Goal: Information Seeking & Learning: Check status

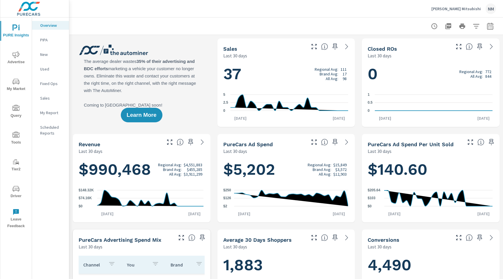
click at [487, 26] on icon "button" at bounding box center [490, 25] width 6 height 7
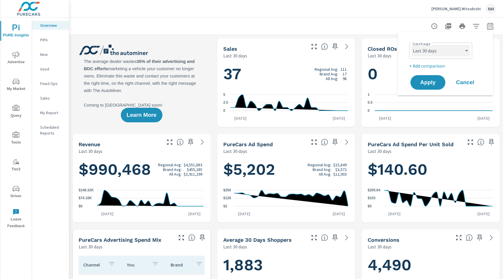
click at [449, 51] on select "Custom [DATE] Last week Last 7 days Last 14 days Last 30 days Last 45 days Last…" at bounding box center [440, 51] width 58 height 12
click at [411, 45] on select "Custom [DATE] Last week Last 7 days Last 14 days Last 30 days Last 45 days Last…" at bounding box center [440, 51] width 58 height 12
click at [449, 51] on select "Custom [DATE] Last week Last 7 days Last 14 days Last 30 days Last 45 days Last…" at bounding box center [440, 51] width 58 height 12
click at [411, 45] on select "Custom [DATE] Last week Last 7 days Last 14 days Last 30 days Last 45 days Last…" at bounding box center [440, 51] width 58 height 12
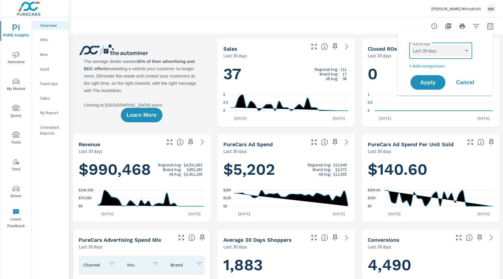
select select "Last month"
click at [443, 66] on p "+ Add comparison" at bounding box center [446, 65] width 74 height 7
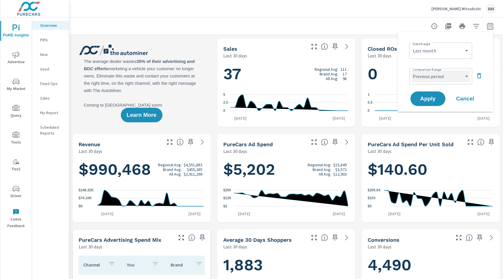
click at [445, 78] on select "Custom Previous period Previous month Previous year" at bounding box center [440, 76] width 58 height 12
click at [411, 70] on select "Custom Previous period Previous month Previous year" at bounding box center [440, 76] width 58 height 12
select select "Previous month"
click at [431, 96] on span "Apply" at bounding box center [428, 99] width 24 height 6
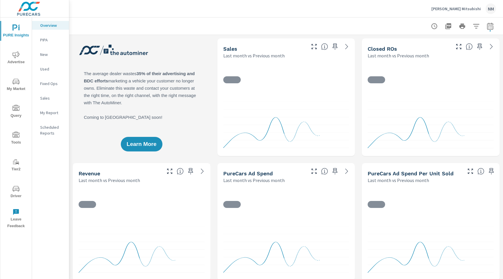
scroll to position [0, 0]
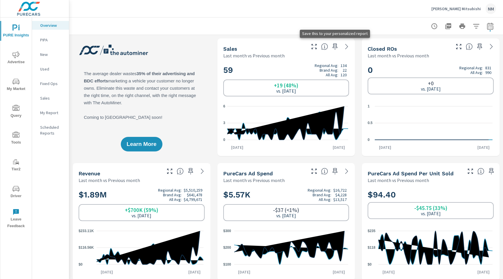
click at [335, 47] on icon "button" at bounding box center [334, 46] width 5 height 6
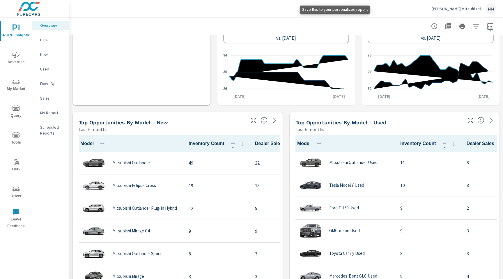
scroll to position [456, 0]
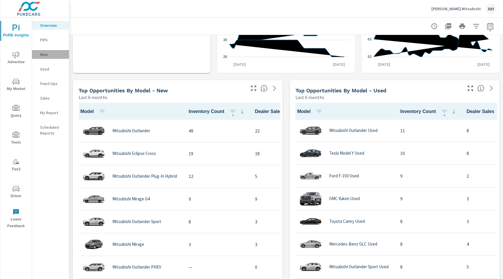
click at [42, 58] on div "New" at bounding box center [50, 54] width 37 height 9
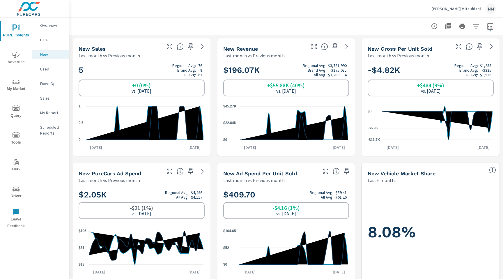
click at [488, 26] on icon "button" at bounding box center [490, 27] width 4 height 2
select select "Last month"
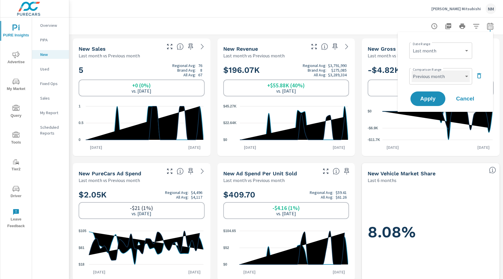
click at [454, 76] on select "Custom Previous period Previous month Previous year" at bounding box center [440, 76] width 58 height 12
click at [411, 70] on select "Custom Previous period Previous month Previous year" at bounding box center [440, 76] width 58 height 12
select select "Previous year"
click at [434, 99] on span "Apply" at bounding box center [428, 99] width 24 height 6
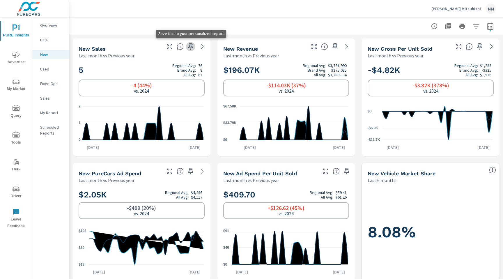
click at [190, 47] on icon "button" at bounding box center [190, 46] width 7 height 7
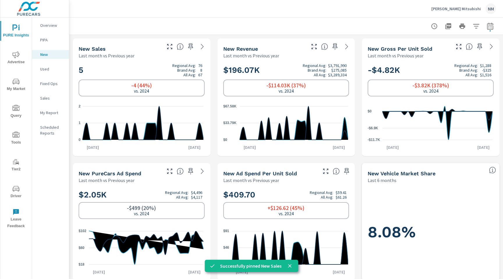
click at [50, 70] on p "Used" at bounding box center [52, 69] width 24 height 6
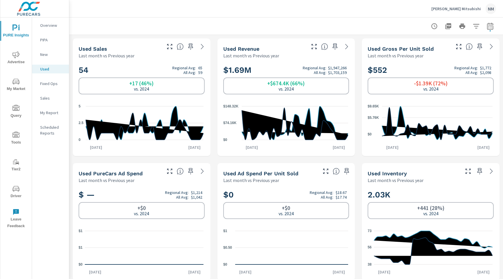
scroll to position [0, 0]
click at [188, 46] on icon "button" at bounding box center [190, 46] width 5 height 6
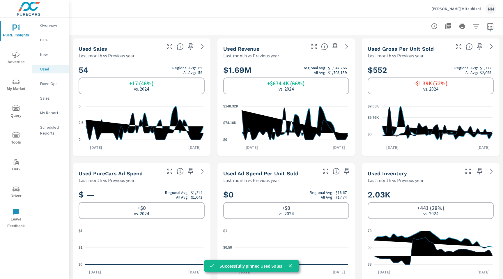
click at [51, 26] on p "Overview" at bounding box center [52, 25] width 24 height 6
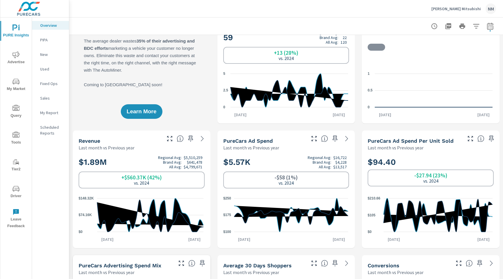
scroll to position [83, 0]
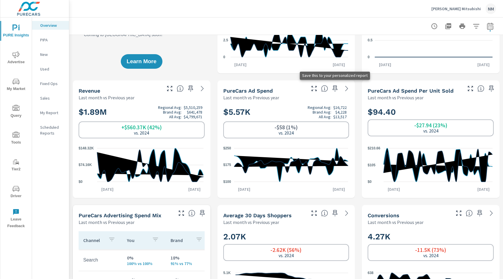
click at [333, 89] on icon "button" at bounding box center [334, 88] width 7 height 7
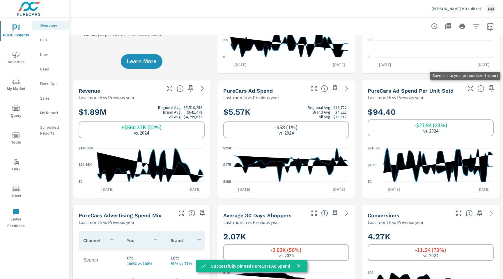
click at [488, 90] on icon "button" at bounding box center [490, 88] width 5 height 6
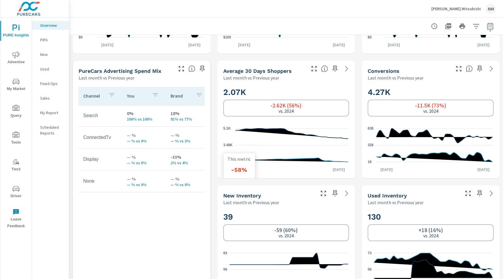
scroll to position [226, 0]
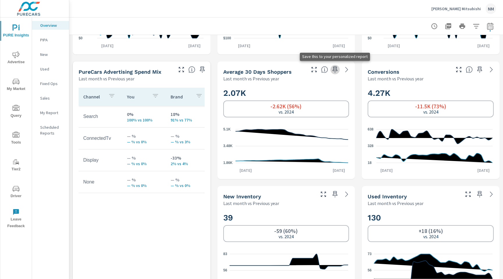
click at [334, 70] on icon "button" at bounding box center [334, 69] width 7 height 7
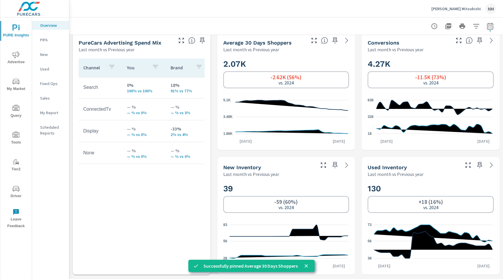
scroll to position [271, 0]
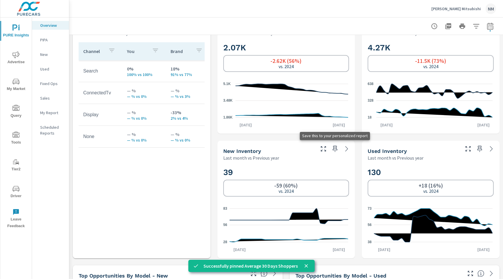
click at [332, 150] on icon "button" at bounding box center [334, 148] width 5 height 6
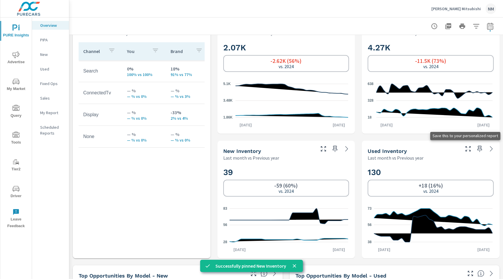
click at [477, 148] on icon "button" at bounding box center [479, 148] width 5 height 6
click at [46, 59] on nav "Overview PIPA New Used Fixed Ops Sales My Report Scheduled Reports" at bounding box center [50, 81] width 37 height 128
click at [48, 55] on p "New" at bounding box center [52, 54] width 24 height 6
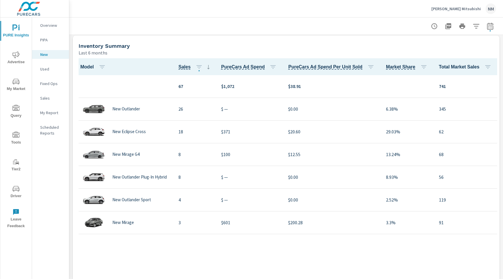
scroll to position [502, 0]
click at [8, 55] on span "Advertise" at bounding box center [16, 58] width 28 height 14
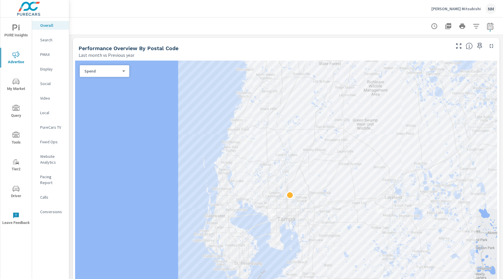
scroll to position [256, 0]
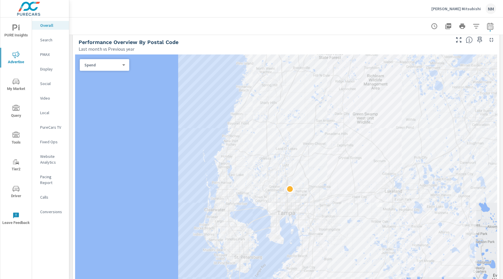
click at [118, 67] on body "PURE Insights Advertise My Market Query Tools Tier2 Driver Leave Feedback Overa…" at bounding box center [251, 139] width 503 height 279
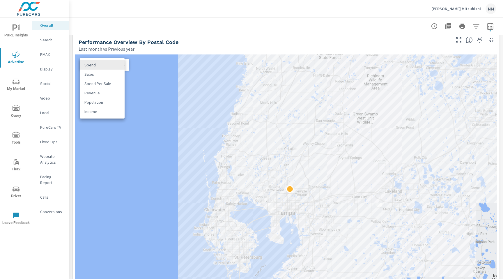
click at [115, 77] on li "Sales" at bounding box center [102, 74] width 45 height 9
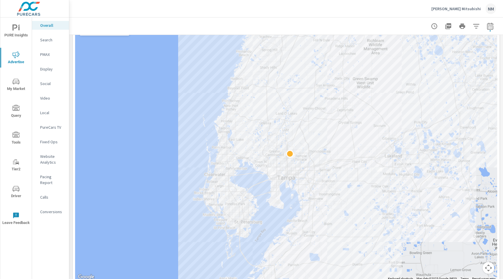
scroll to position [293, 0]
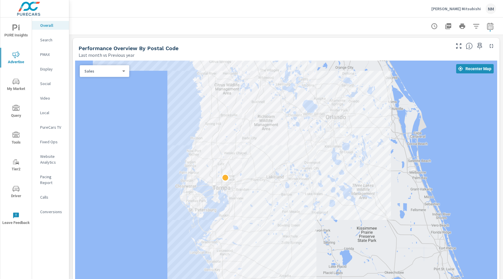
scroll to position [226, 0]
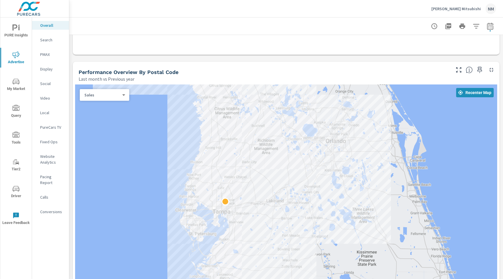
click at [117, 98] on div "Sales 1 ​" at bounding box center [104, 95] width 49 height 12
click at [118, 97] on body "PURE Insights Advertise My Market Query Tools Tier2 Driver Leave Feedback Overa…" at bounding box center [251, 139] width 503 height 279
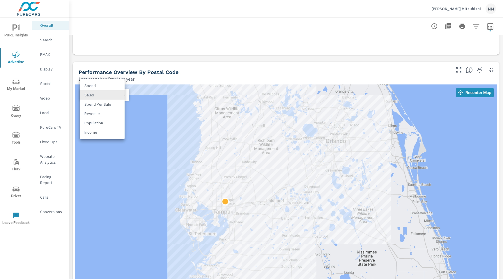
click at [118, 97] on li "Sales" at bounding box center [102, 94] width 45 height 9
click at [115, 96] on body "PURE Insights Advertise My Market Query Tools Tier2 Driver Leave Feedback Overa…" at bounding box center [251, 139] width 503 height 279
click at [115, 96] on li "Sales" at bounding box center [102, 94] width 45 height 9
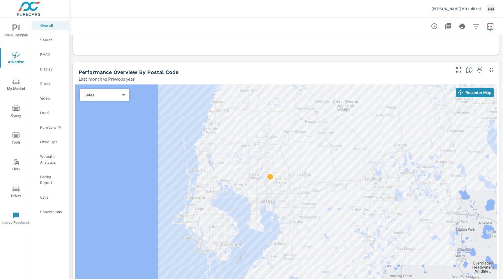
drag, startPoint x: 168, startPoint y: 160, endPoint x: 227, endPoint y: 156, distance: 58.9
click at [227, 156] on div at bounding box center [286, 214] width 422 height 261
click at [477, 67] on icon "button" at bounding box center [479, 69] width 7 height 7
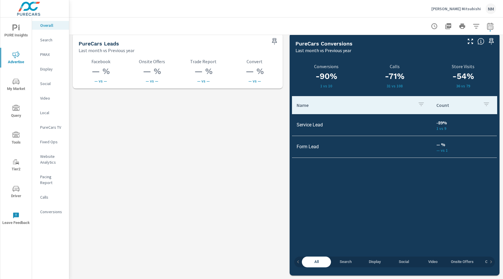
scroll to position [819, 0]
click at [53, 41] on p "Search" at bounding box center [52, 40] width 24 height 6
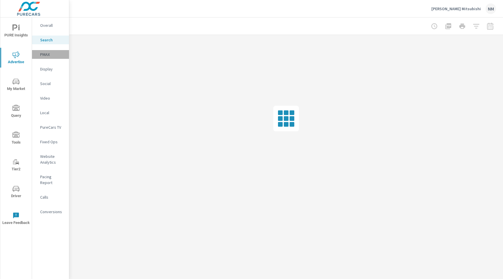
click at [51, 54] on p "PMAX" at bounding box center [52, 54] width 24 height 6
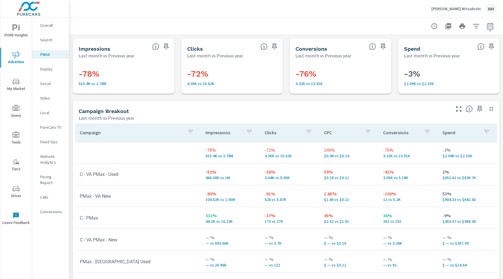
click at [51, 41] on p "Search" at bounding box center [52, 40] width 24 height 6
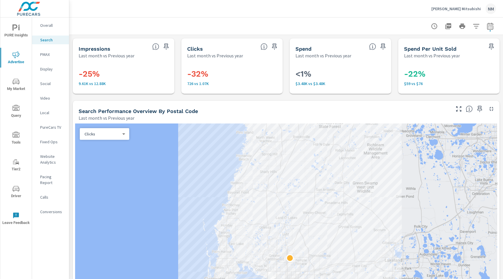
click at [53, 209] on p "Conversions" at bounding box center [52, 212] width 24 height 6
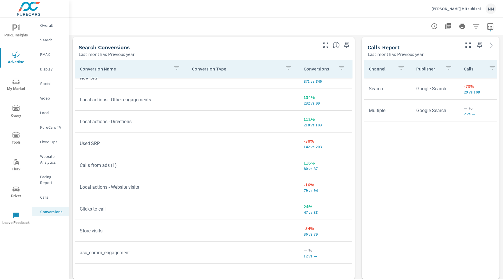
scroll to position [33, 0]
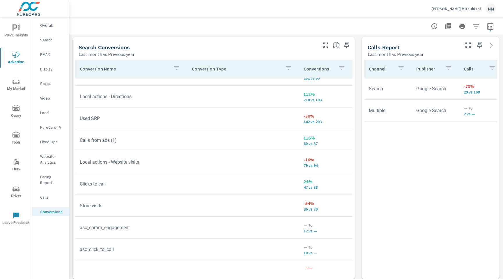
scroll to position [67, 0]
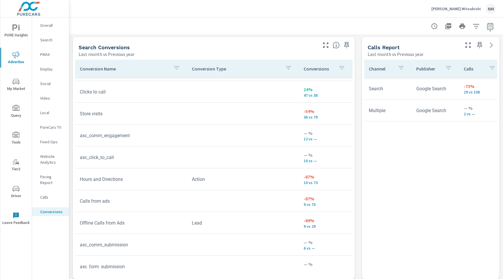
scroll to position [150, 0]
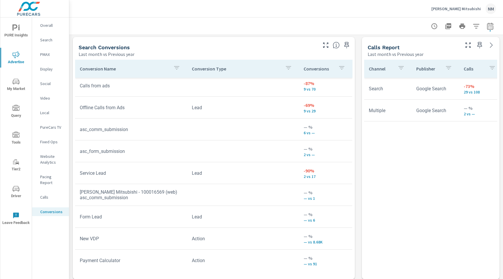
scroll to position [282, 0]
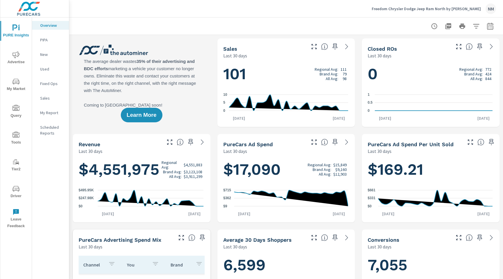
scroll to position [0, 0]
click at [20, 186] on span "Driver" at bounding box center [16, 192] width 28 height 14
